Goal: Navigation & Orientation: Find specific page/section

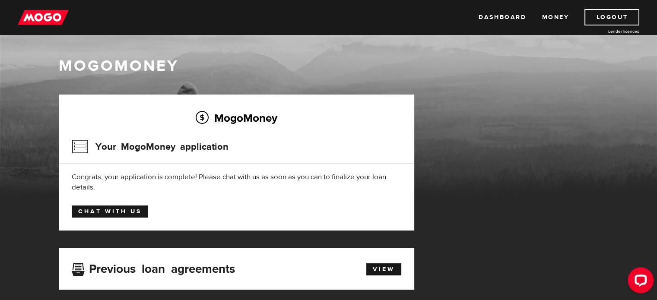
click at [121, 209] on link "Chat with us" at bounding box center [110, 212] width 76 height 12
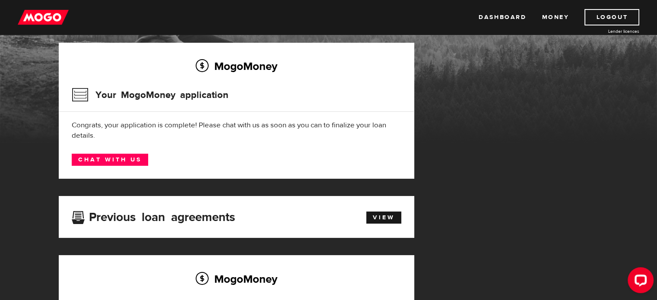
scroll to position [88, 0]
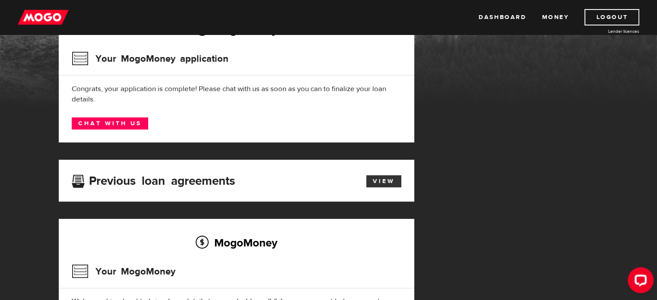
click at [373, 181] on link "View" at bounding box center [383, 181] width 35 height 12
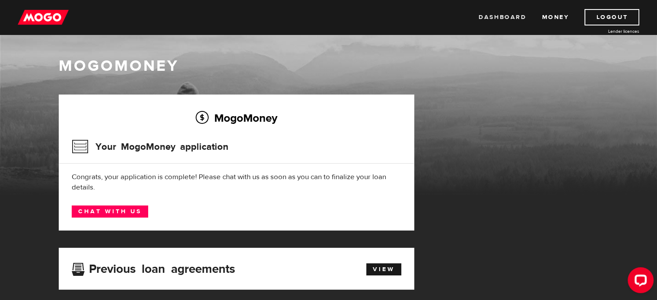
click at [492, 16] on link "Dashboard" at bounding box center [503, 17] width 48 height 16
